Goal: Task Accomplishment & Management: Use online tool/utility

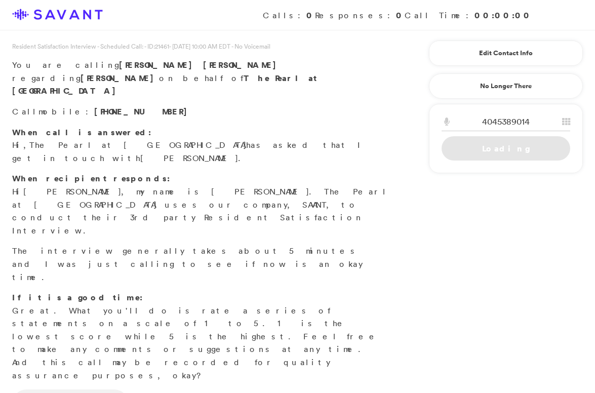
click at [505, 149] on link "Loading" at bounding box center [505, 148] width 129 height 24
click at [570, 118] on div "4045389014" at bounding box center [505, 124] width 153 height 24
click at [567, 124] on icon at bounding box center [566, 121] width 8 height 8
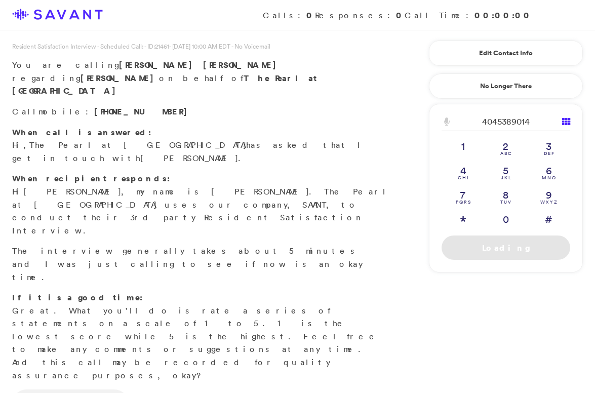
click at [510, 247] on link "Loading" at bounding box center [505, 247] width 129 height 24
click at [90, 15] on link at bounding box center [57, 15] width 91 height 12
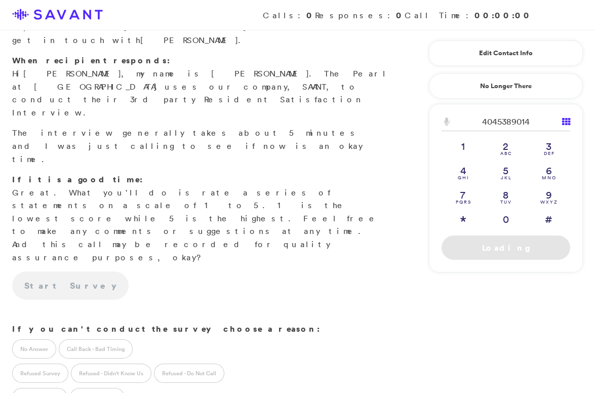
scroll to position [227, 0]
